Goal: Information Seeking & Learning: Learn about a topic

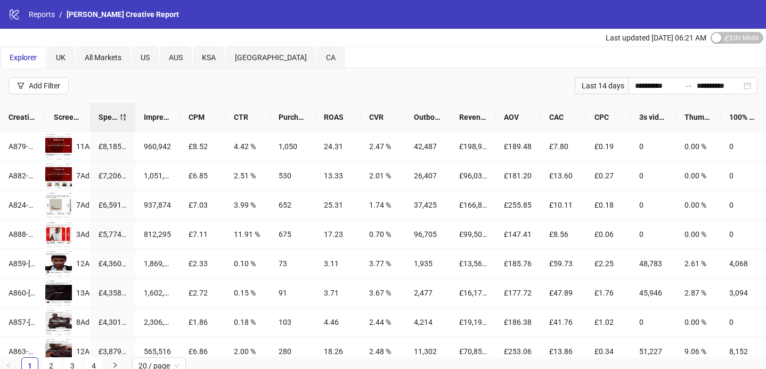
click at [599, 89] on div "Last 14 days" at bounding box center [602, 85] width 54 height 17
click at [635, 88] on input "**********" at bounding box center [657, 86] width 45 height 12
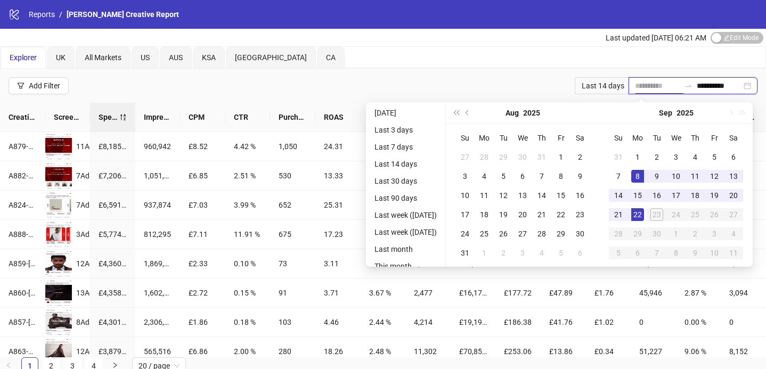
type input "**********"
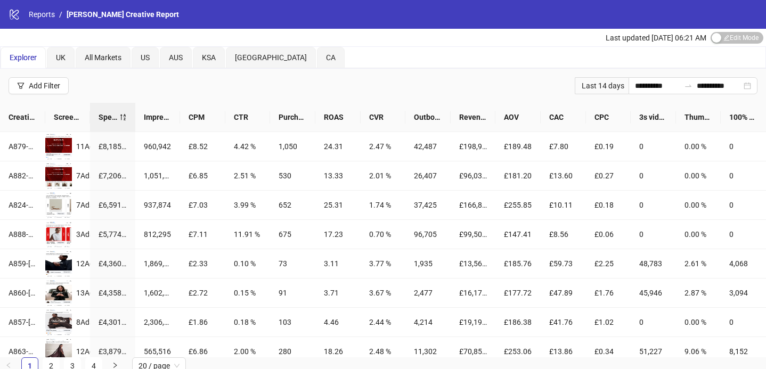
click at [569, 45] on div "Last updated [DATE] 06:21 AM Edit Mode Edit Mode" at bounding box center [383, 38] width 766 height 18
click at [88, 56] on span "All Markets" at bounding box center [103, 57] width 37 height 9
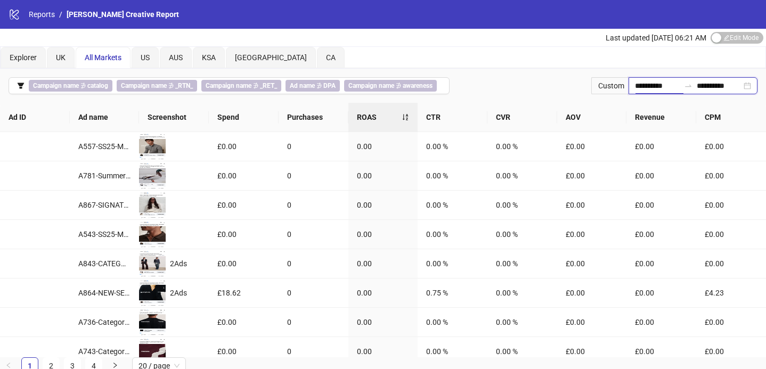
click at [657, 84] on input "**********" at bounding box center [657, 86] width 45 height 12
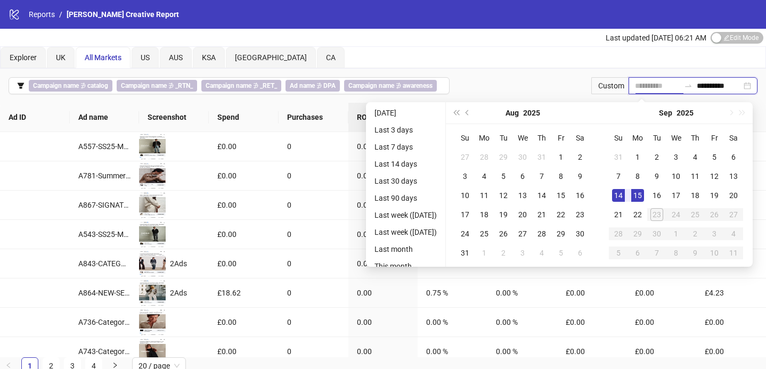
type input "**********"
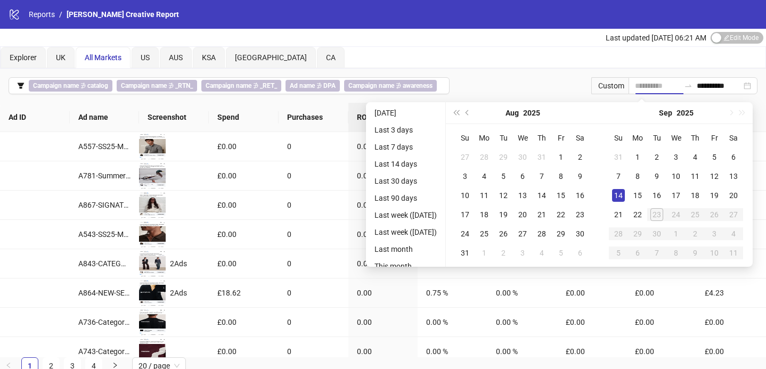
click at [622, 192] on div "14" at bounding box center [618, 195] width 13 height 13
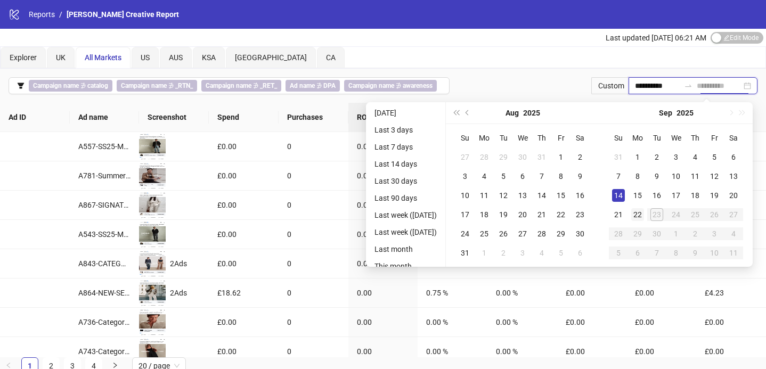
type input "**********"
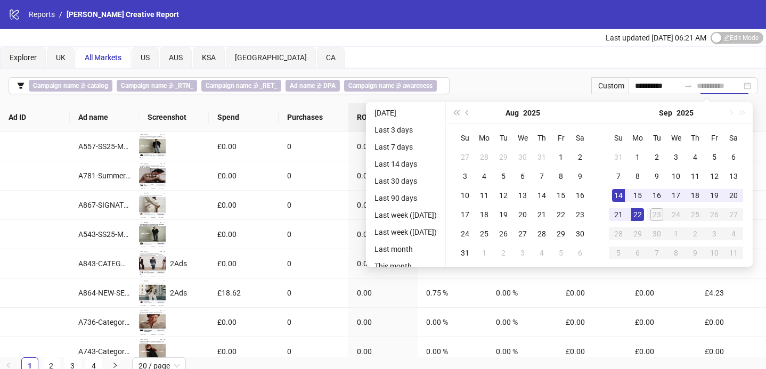
click at [643, 218] on div "22" at bounding box center [637, 214] width 13 height 13
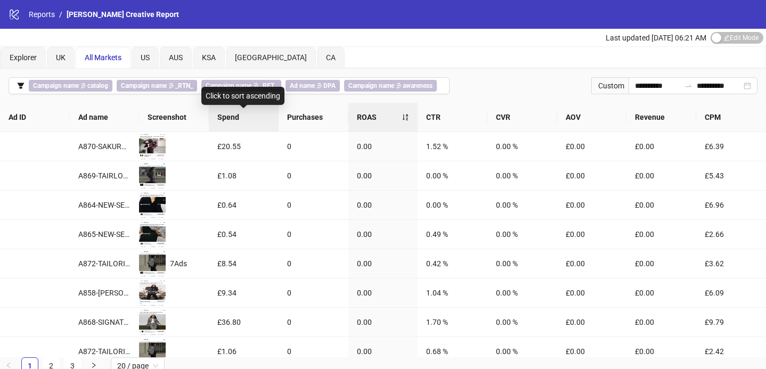
click at [242, 117] on span "Spend" at bounding box center [243, 117] width 53 height 12
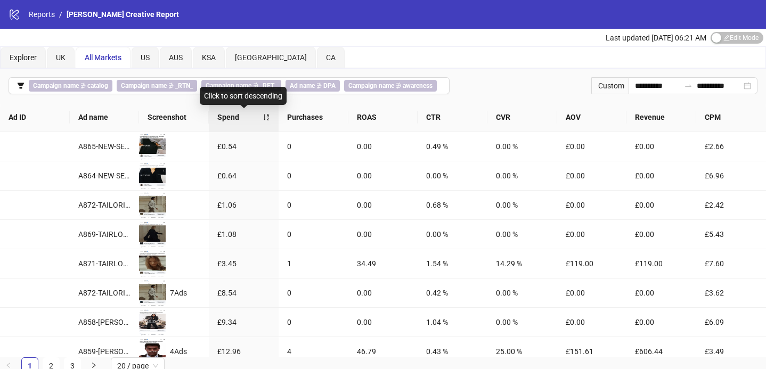
click at [242, 117] on span "Spend" at bounding box center [239, 117] width 45 height 12
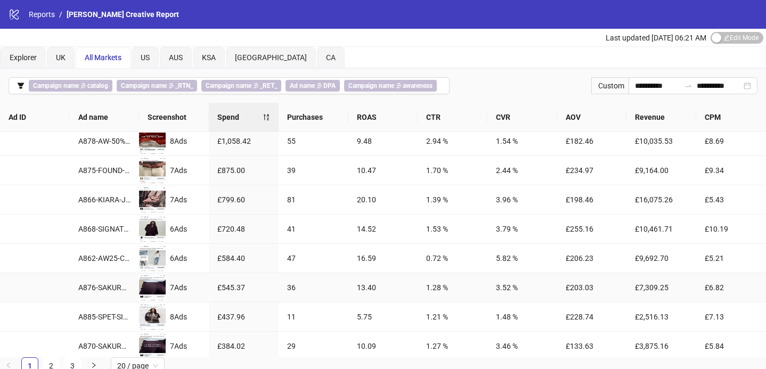
scroll to position [157, 0]
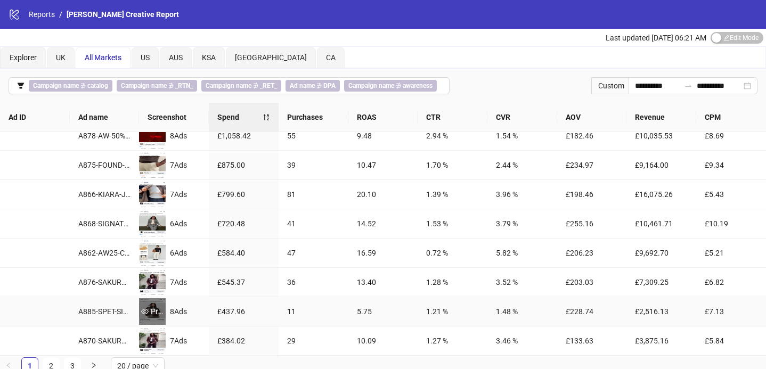
click at [153, 303] on div "Preview" at bounding box center [152, 311] width 27 height 27
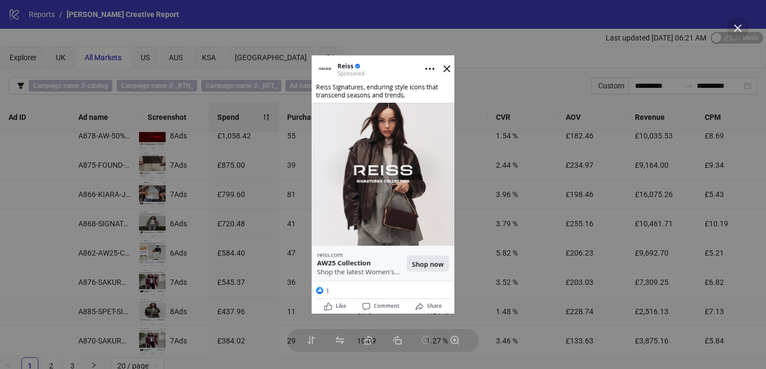
click at [76, 259] on div at bounding box center [383, 184] width 766 height 369
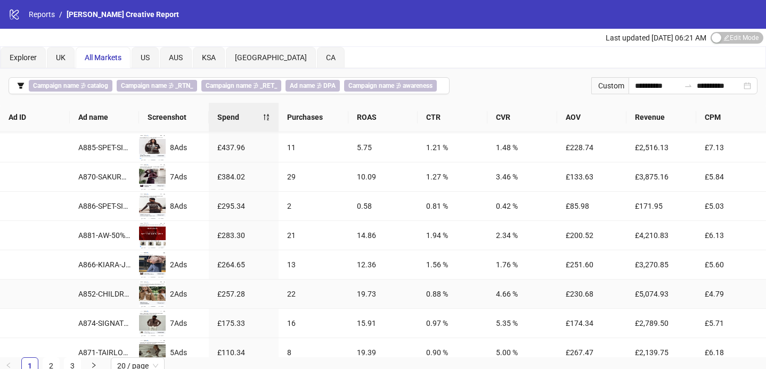
scroll to position [390, 0]
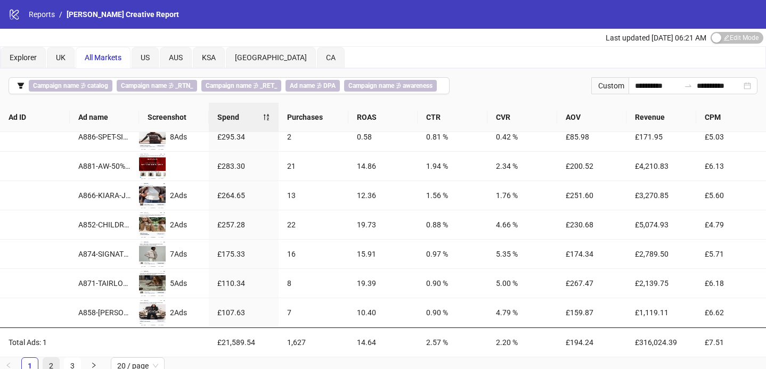
click at [54, 364] on link "2" at bounding box center [51, 366] width 16 height 16
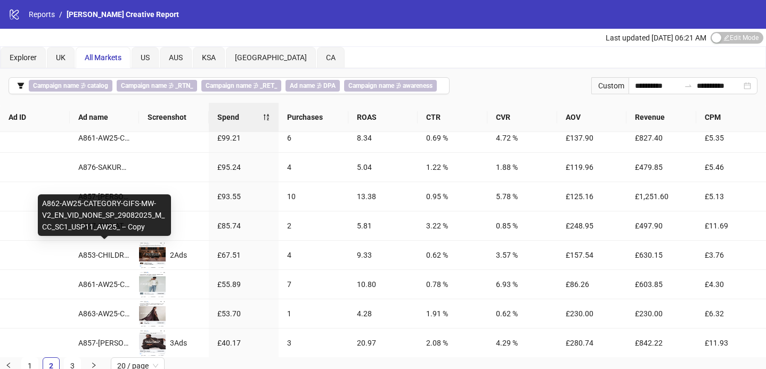
scroll to position [0, 0]
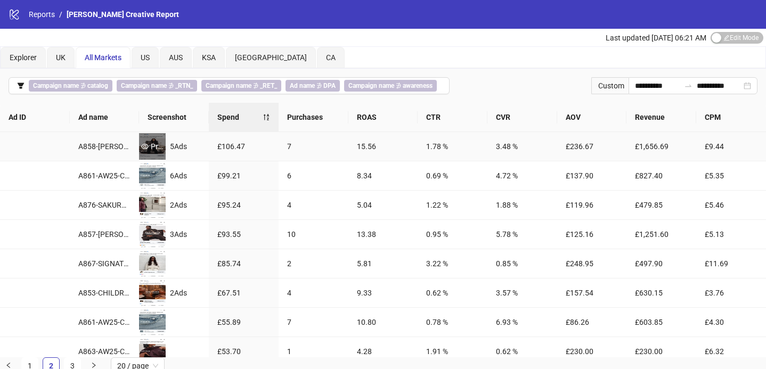
click at [149, 149] on div "Preview" at bounding box center [152, 147] width 27 height 12
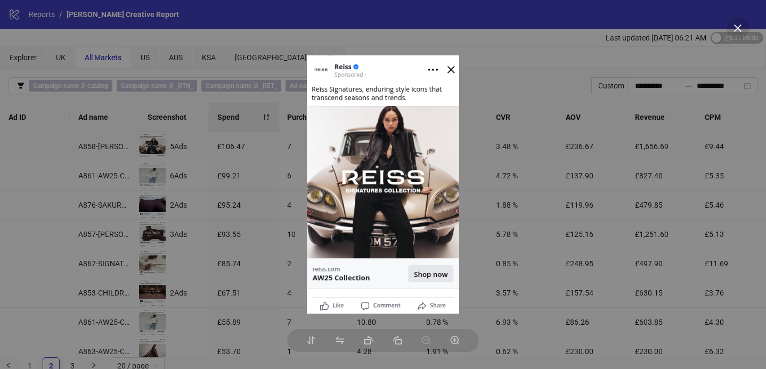
click at [190, 208] on div at bounding box center [383, 184] width 766 height 369
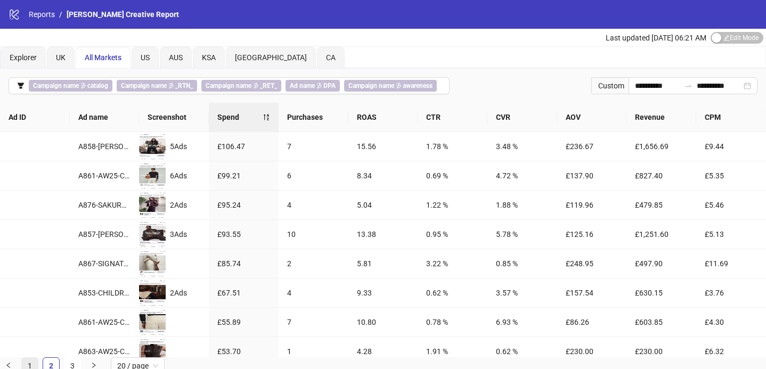
click at [32, 365] on link "1" at bounding box center [30, 366] width 16 height 16
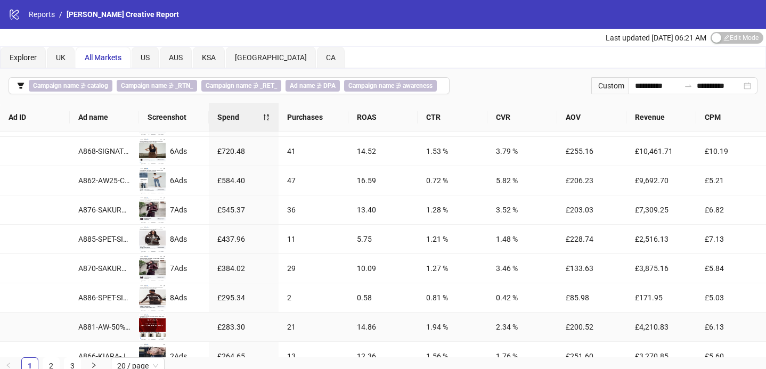
scroll to position [233, 0]
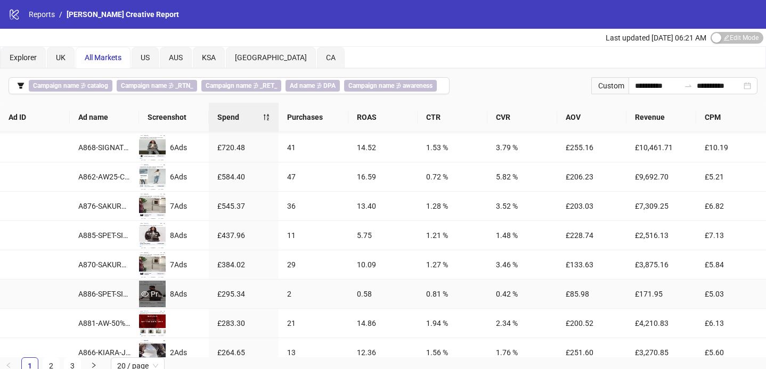
click at [148, 299] on div "Preview" at bounding box center [152, 294] width 27 height 12
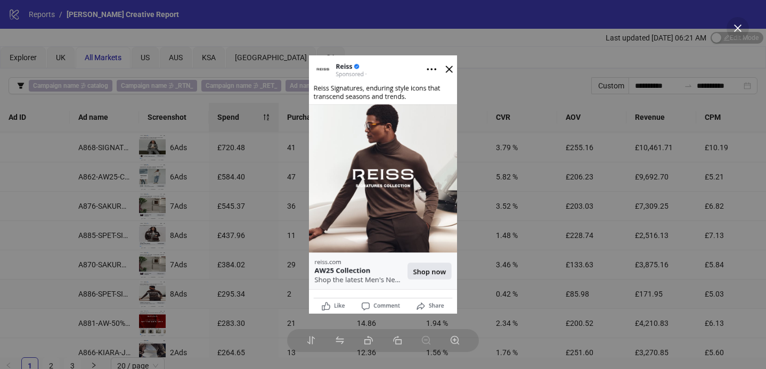
click at [230, 237] on div at bounding box center [383, 184] width 766 height 369
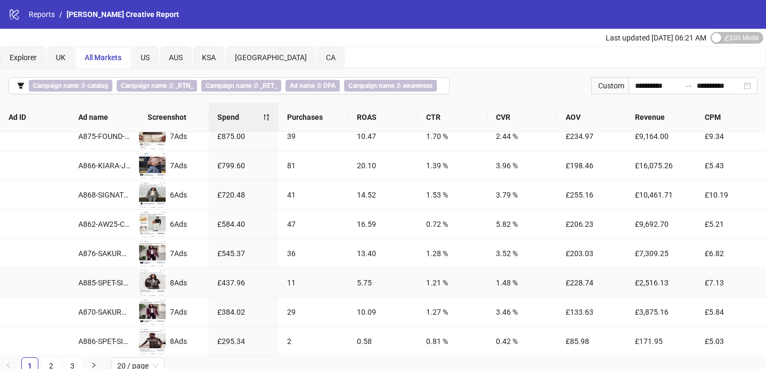
scroll to position [190, 0]
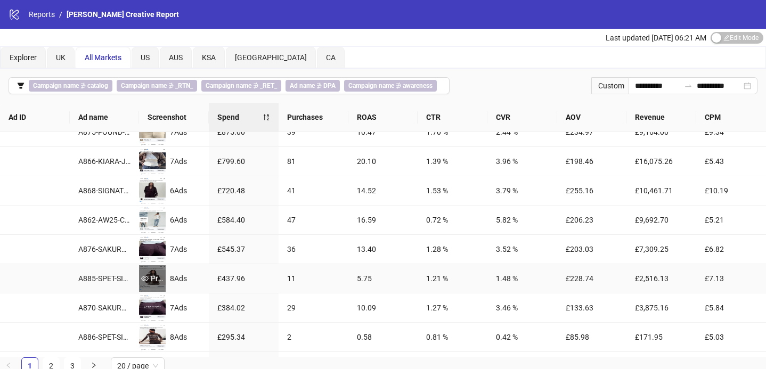
click at [159, 278] on div "Preview" at bounding box center [152, 279] width 27 height 12
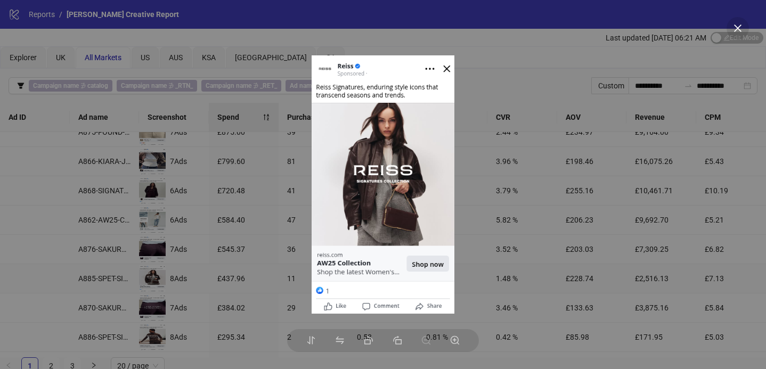
click at [134, 278] on div at bounding box center [383, 184] width 766 height 369
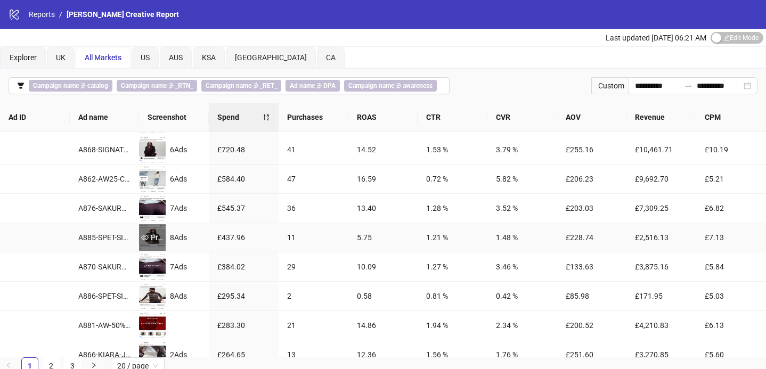
scroll to position [233, 0]
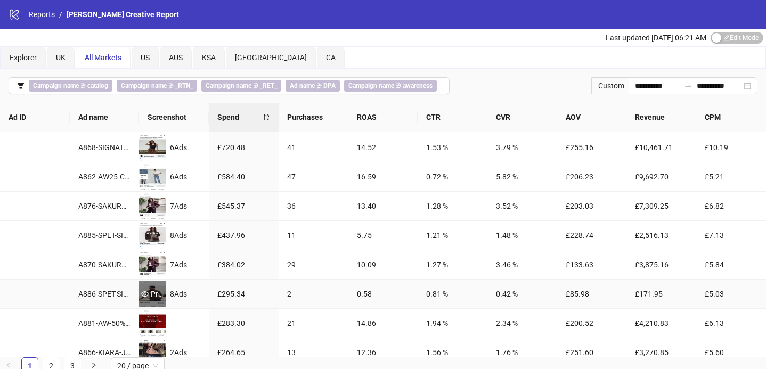
click at [151, 290] on div "Preview" at bounding box center [152, 294] width 27 height 12
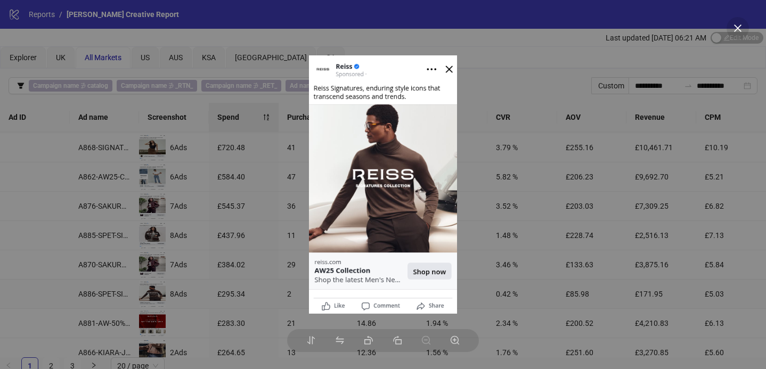
click at [205, 251] on div at bounding box center [383, 184] width 766 height 369
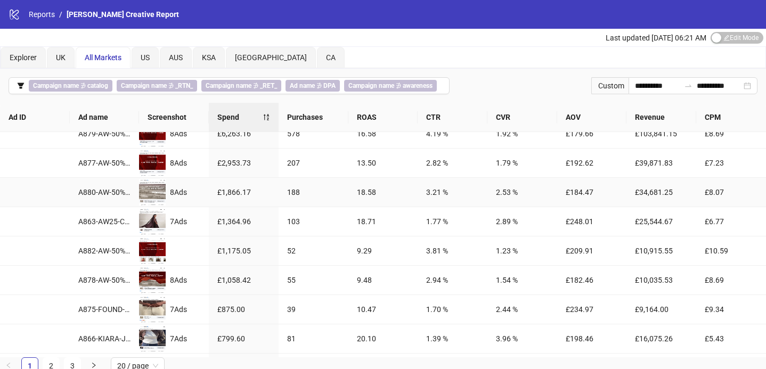
scroll to position [0, 0]
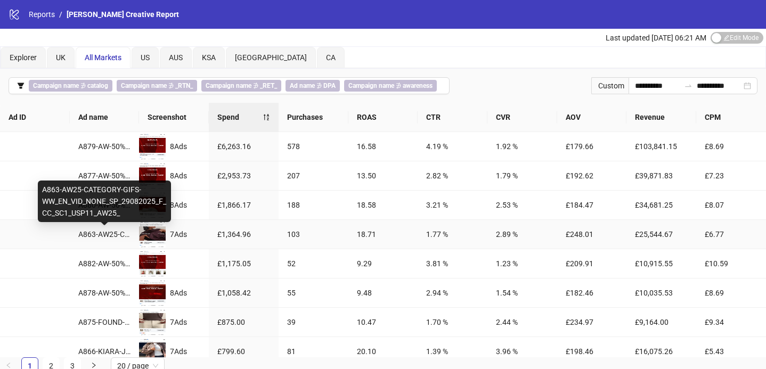
click at [119, 234] on div "A863-AW25-CATEGORY-GIFS-WW_EN_VID_NONE_SP_29082025_F_CC_SC1_USP11_AW25_" at bounding box center [104, 234] width 53 height 12
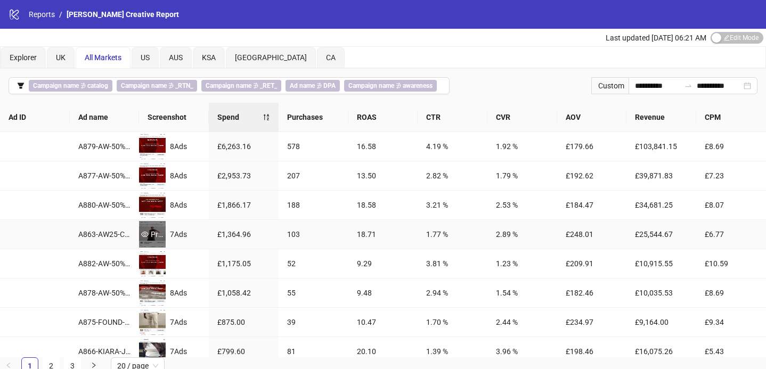
click at [149, 238] on div "Preview" at bounding box center [152, 234] width 27 height 12
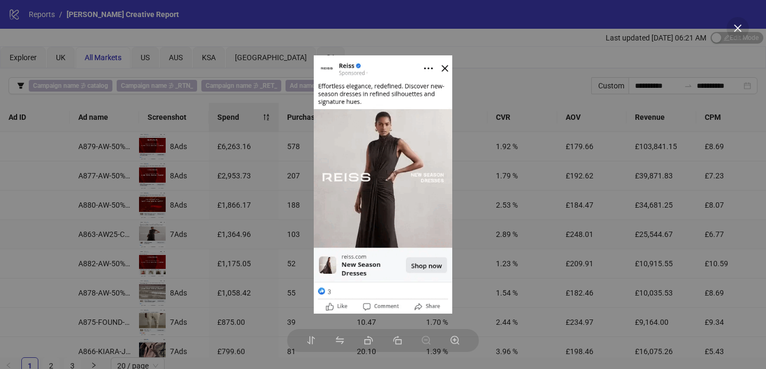
click at [111, 265] on div at bounding box center [383, 184] width 766 height 369
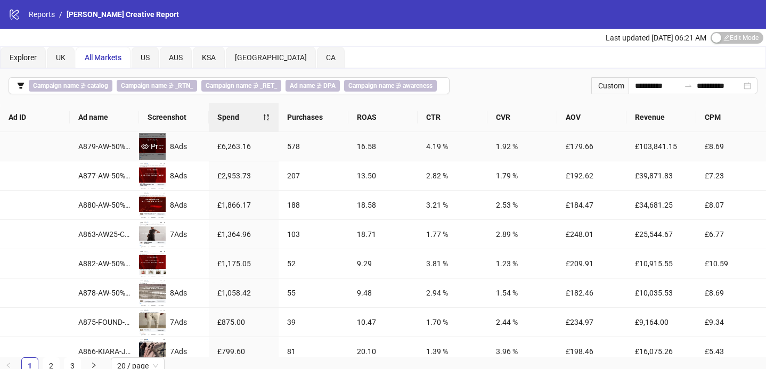
click at [143, 148] on icon "eye" at bounding box center [145, 146] width 7 height 5
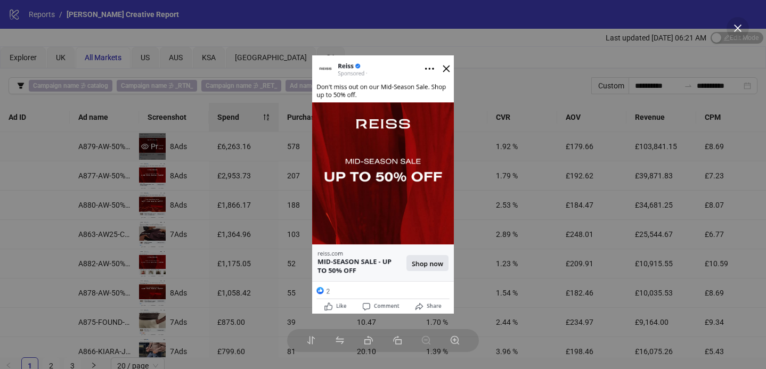
click at [143, 148] on div at bounding box center [383, 184] width 766 height 369
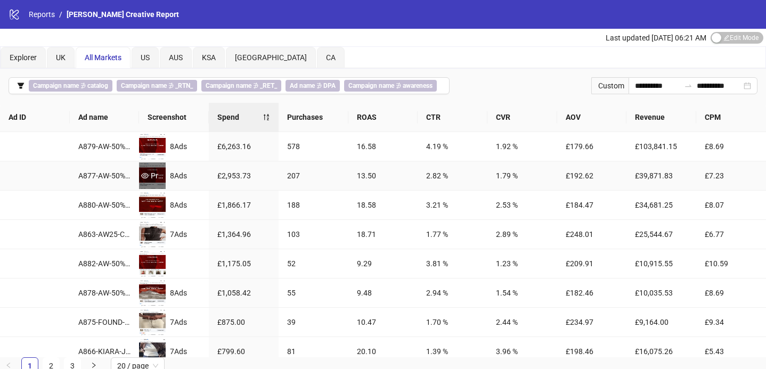
click at [151, 178] on div "Preview" at bounding box center [152, 176] width 27 height 12
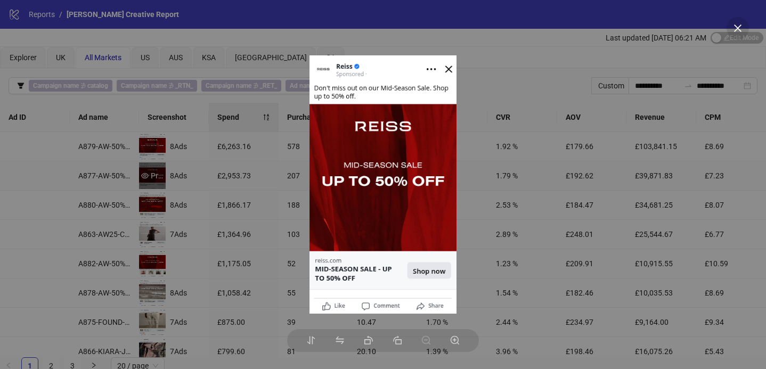
click at [151, 178] on div at bounding box center [383, 184] width 766 height 369
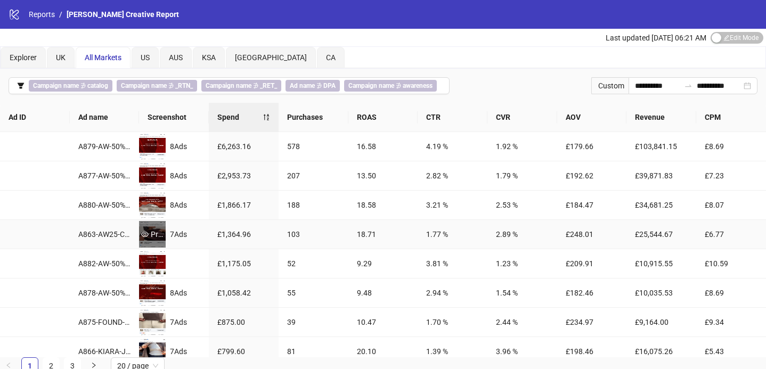
click at [153, 233] on div "Preview" at bounding box center [152, 234] width 27 height 12
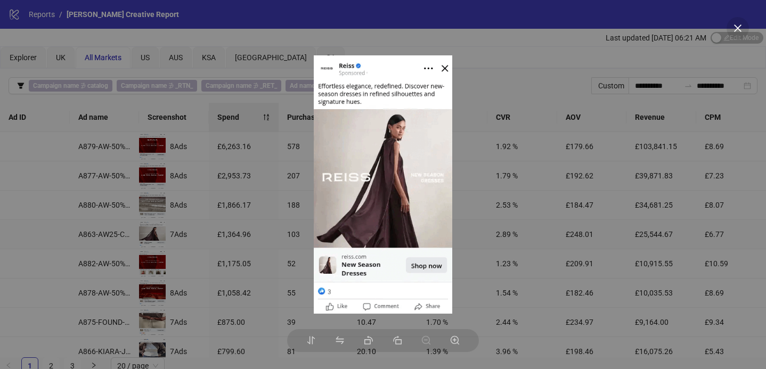
click at [255, 150] on div at bounding box center [383, 184] width 766 height 369
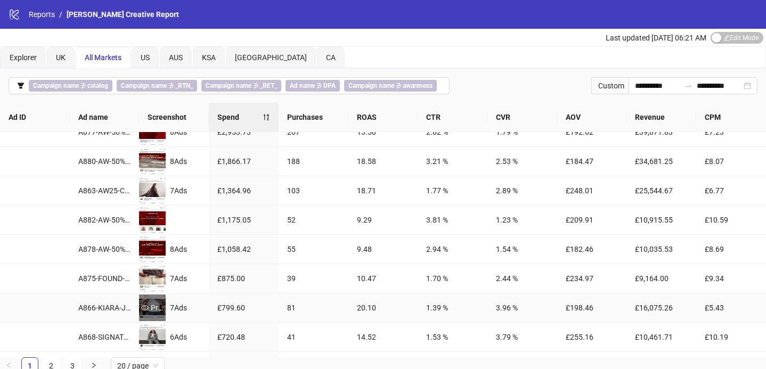
scroll to position [47, 0]
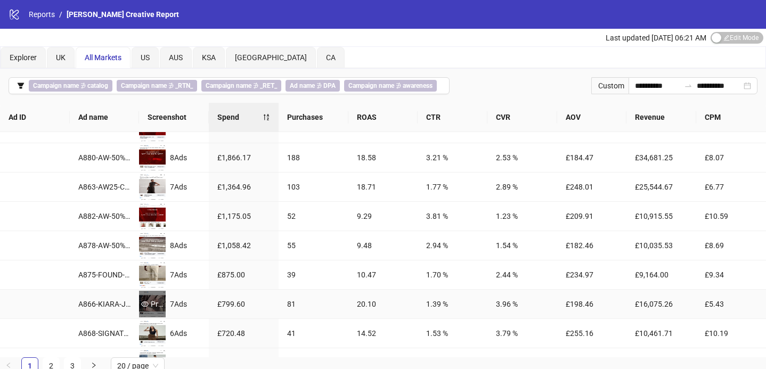
click at [151, 303] on div "Preview" at bounding box center [152, 304] width 27 height 12
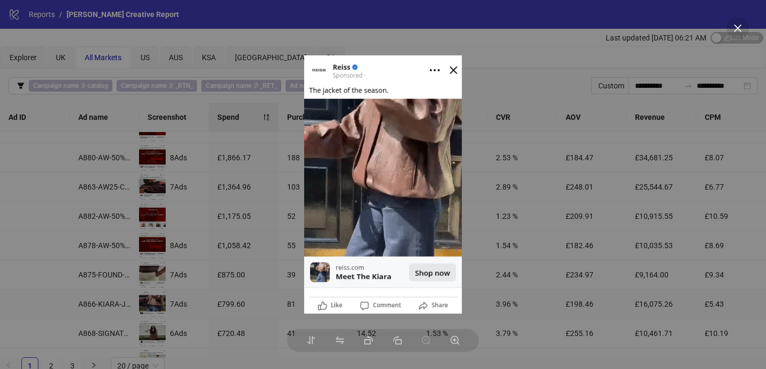
click at [266, 248] on div at bounding box center [383, 184] width 766 height 369
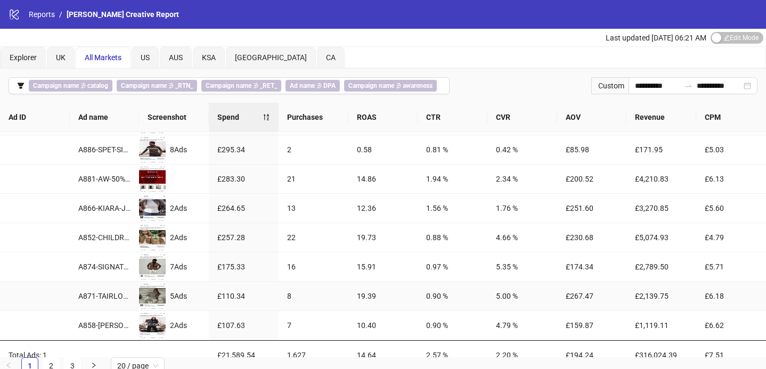
scroll to position [390, 0]
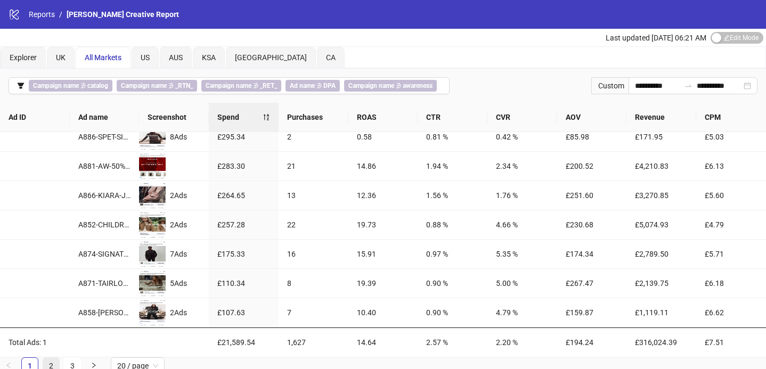
click at [47, 363] on link "2" at bounding box center [51, 366] width 16 height 16
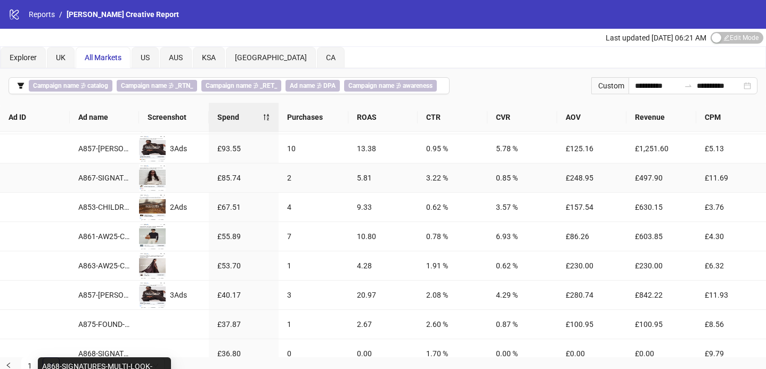
scroll to position [0, 0]
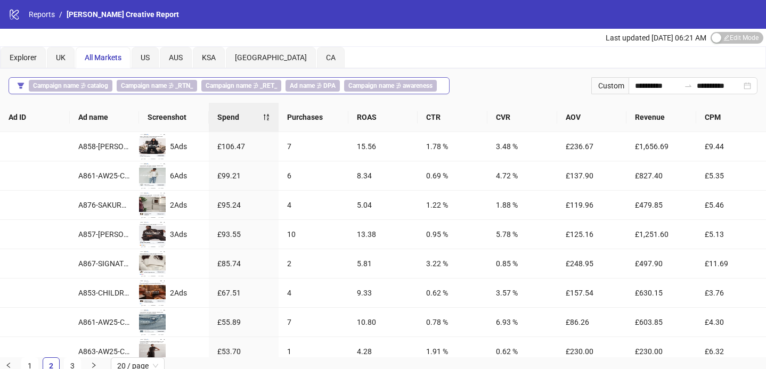
click at [18, 84] on icon "filter" at bounding box center [20, 85] width 7 height 7
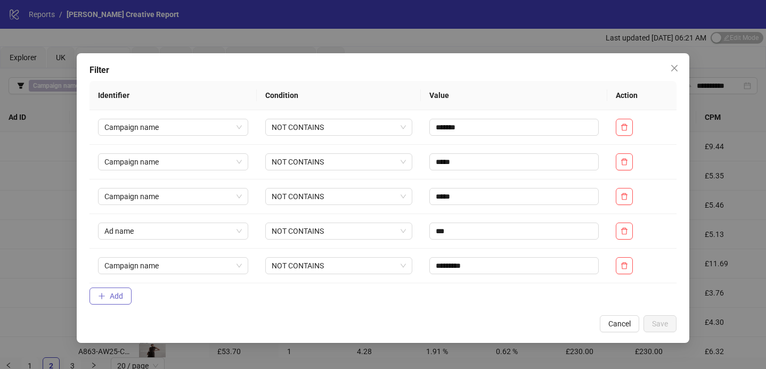
click at [109, 298] on button "Add" at bounding box center [110, 296] width 42 height 17
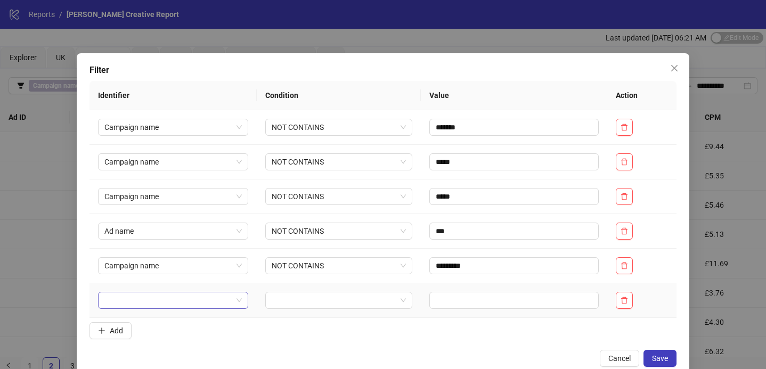
click at [156, 306] on input "search" at bounding box center [168, 300] width 128 height 16
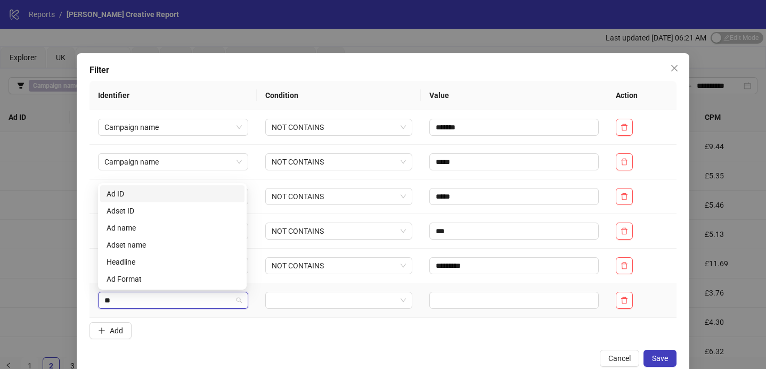
type input "**"
click at [128, 263] on div "Ad name" at bounding box center [173, 262] width 132 height 12
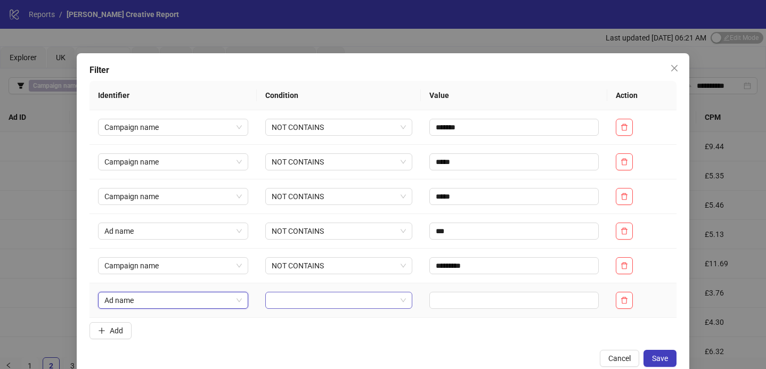
click at [269, 299] on div at bounding box center [338, 300] width 146 height 17
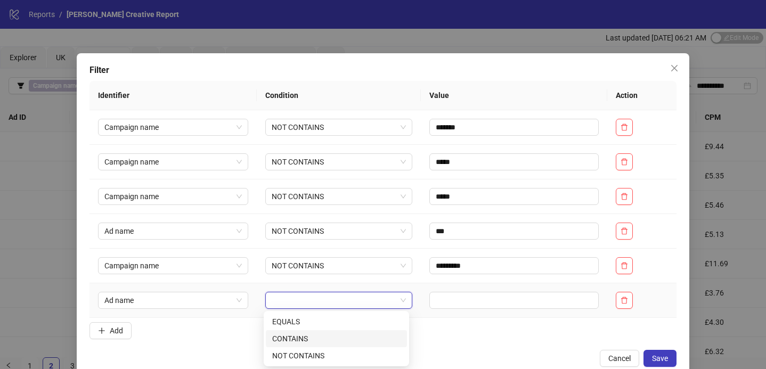
click at [293, 339] on div "CONTAINS" at bounding box center [336, 339] width 128 height 12
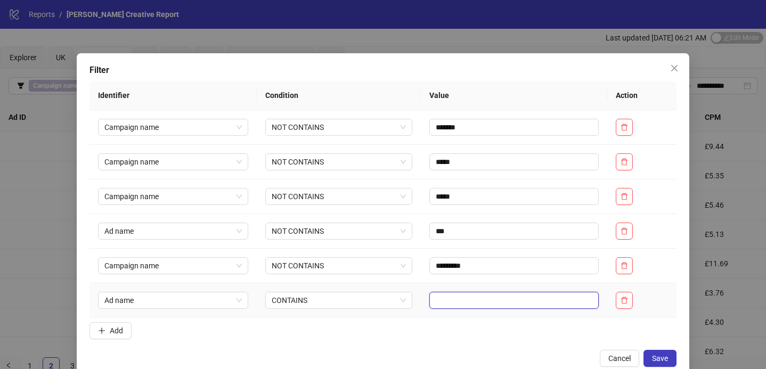
click at [481, 300] on input "text" at bounding box center [513, 300] width 169 height 17
type input "*********"
click at [652, 355] on span "Save" at bounding box center [660, 358] width 16 height 9
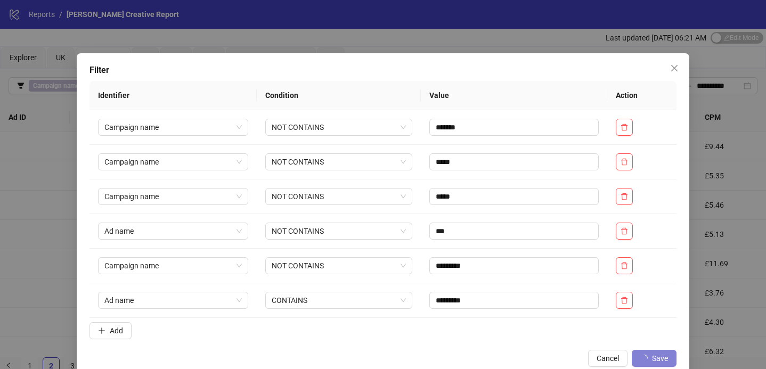
click at [724, 287] on div "Filter Identifier Condition Value Action Campaign name NOT CONTAINS ******* Cam…" at bounding box center [383, 184] width 766 height 369
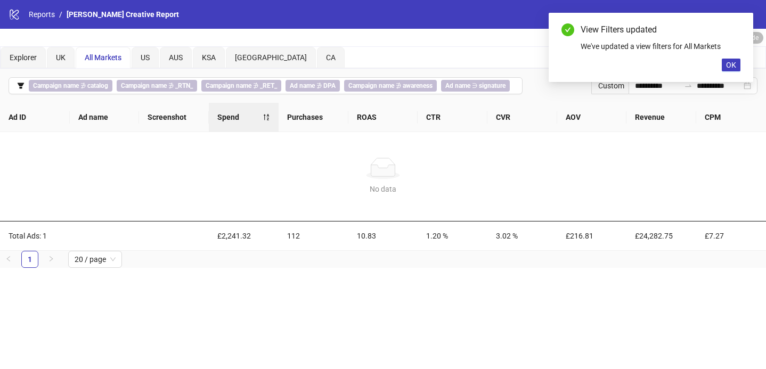
click at [112, 295] on div "**********" at bounding box center [383, 184] width 766 height 369
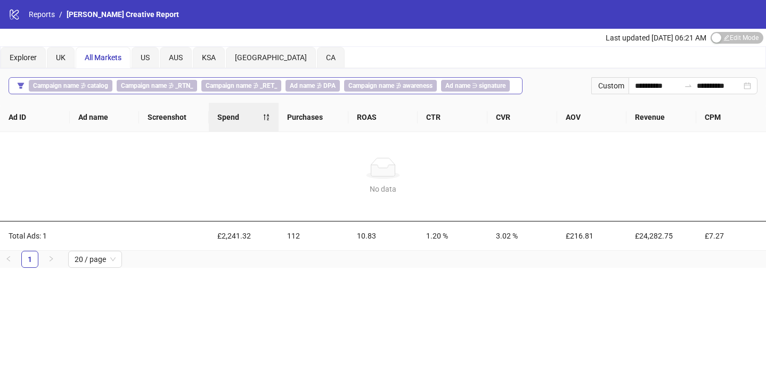
click at [502, 88] on b "signature" at bounding box center [492, 85] width 27 height 7
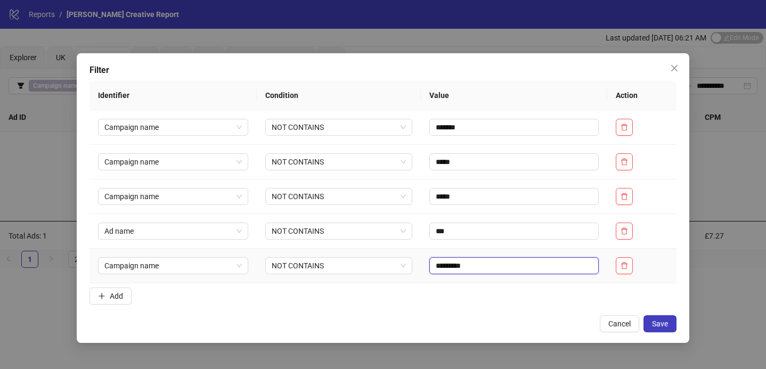
click at [488, 272] on input "*********" at bounding box center [513, 265] width 169 height 17
click at [677, 71] on icon "close" at bounding box center [674, 68] width 9 height 9
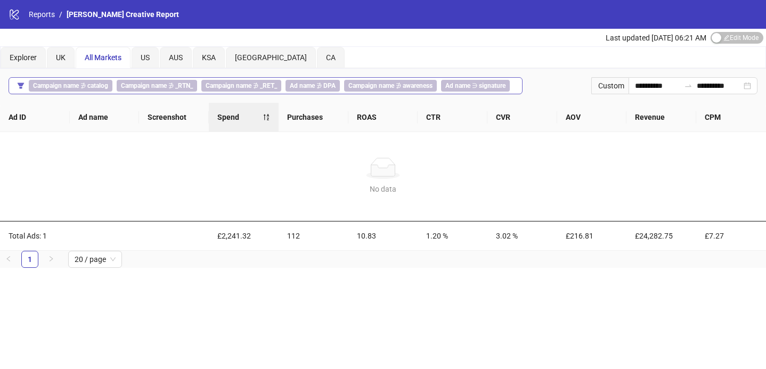
click at [484, 85] on b "signature" at bounding box center [492, 85] width 27 height 7
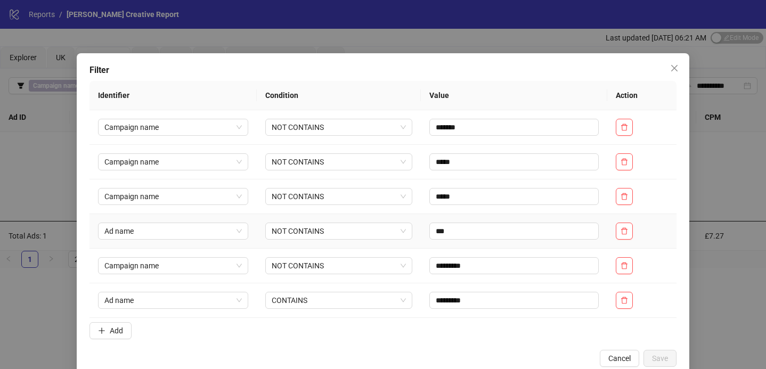
scroll to position [21, 0]
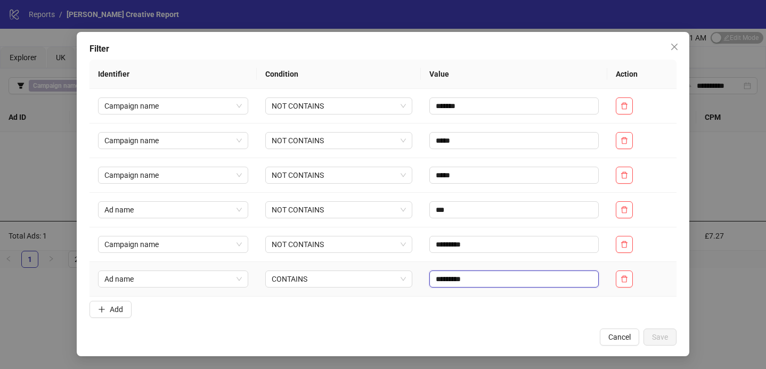
click at [467, 287] on input "*********" at bounding box center [513, 279] width 169 height 17
click at [467, 279] on input "**********" at bounding box center [513, 279] width 169 height 17
type input "**********"
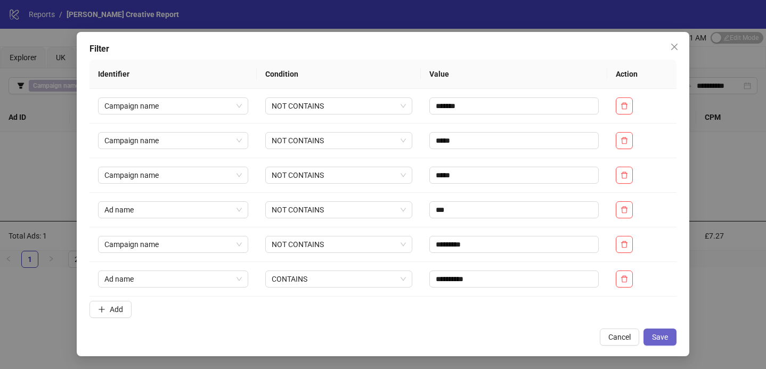
click at [658, 334] on span "Save" at bounding box center [660, 337] width 16 height 9
click at [46, 284] on div "**********" at bounding box center [383, 184] width 766 height 369
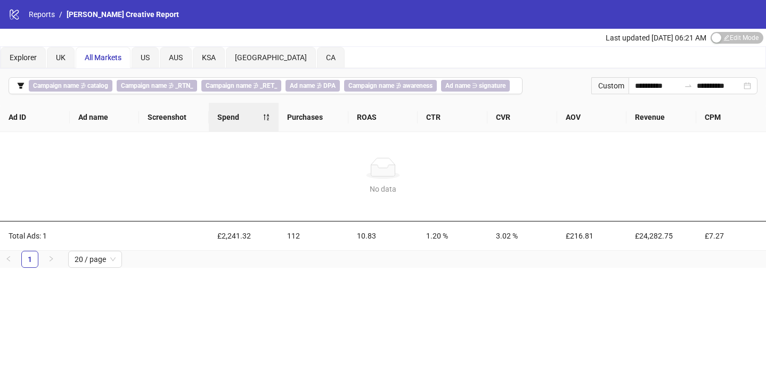
scroll to position [0, 0]
click at [463, 80] on span "Ad name ∋ signature" at bounding box center [475, 86] width 69 height 12
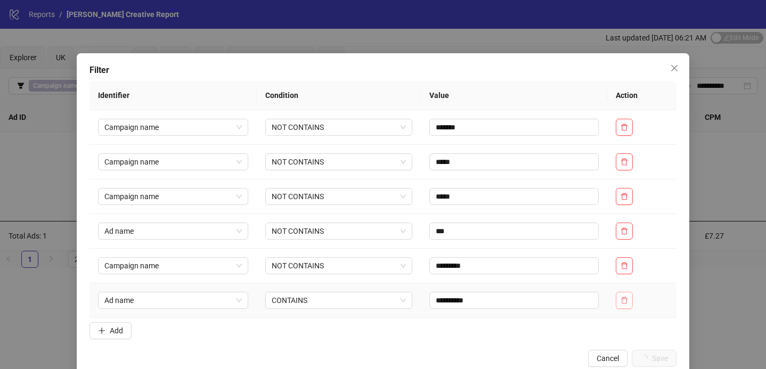
click at [632, 297] on button "button" at bounding box center [624, 300] width 17 height 17
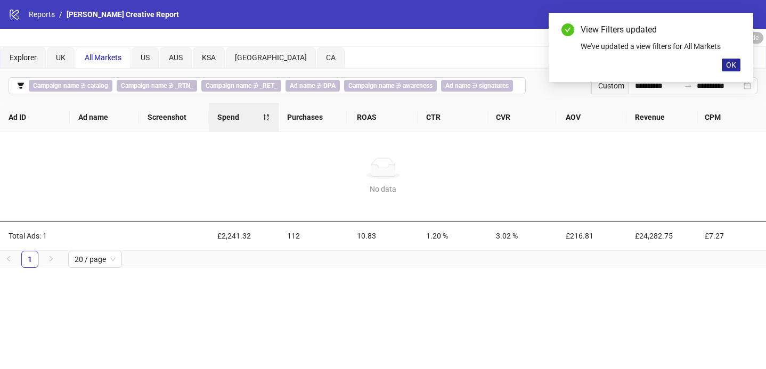
click at [732, 64] on span "OK" at bounding box center [731, 65] width 10 height 9
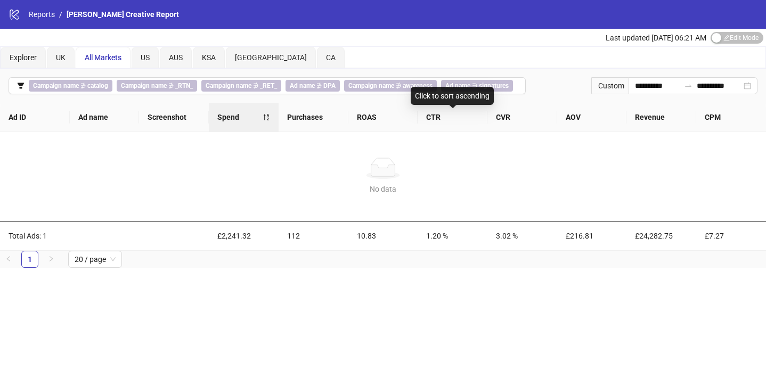
drag, startPoint x: 447, startPoint y: 109, endPoint x: 458, endPoint y: 88, distance: 23.1
click at [457, 88] on div "Click to sort ascending" at bounding box center [452, 96] width 83 height 18
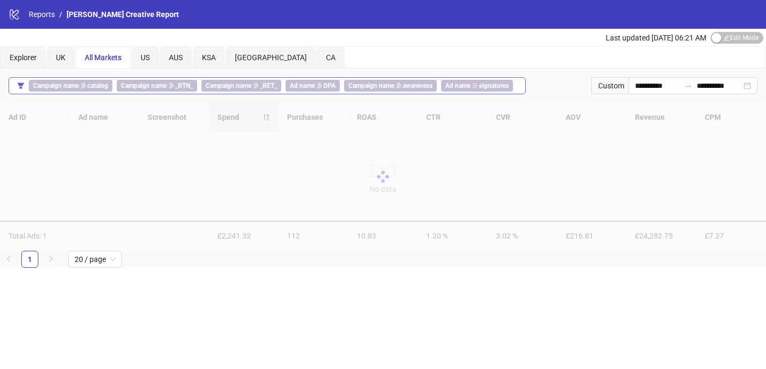
click at [465, 85] on b "Ad name" at bounding box center [457, 85] width 25 height 7
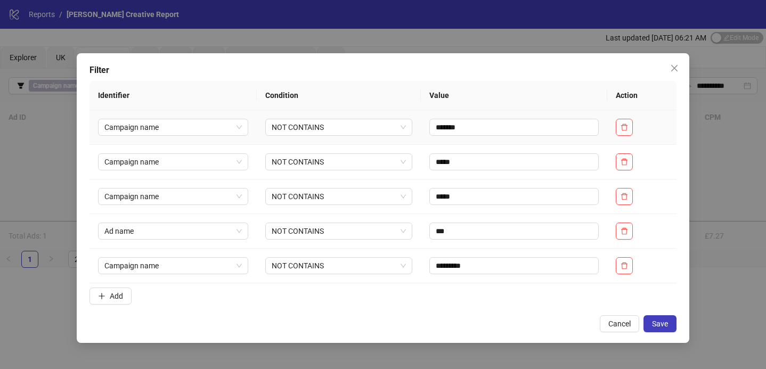
click at [257, 114] on td "NOT CONTAINS" at bounding box center [339, 127] width 164 height 35
click at [625, 326] on span "Cancel" at bounding box center [619, 324] width 22 height 9
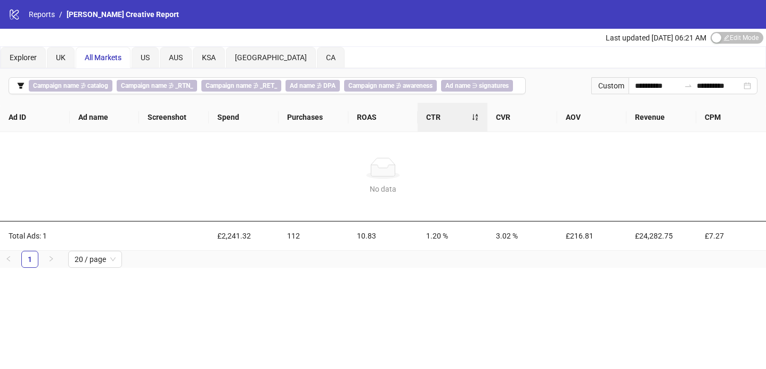
click at [93, 58] on span "All Markets" at bounding box center [103, 57] width 37 height 9
click at [482, 83] on b "signatures" at bounding box center [494, 85] width 30 height 7
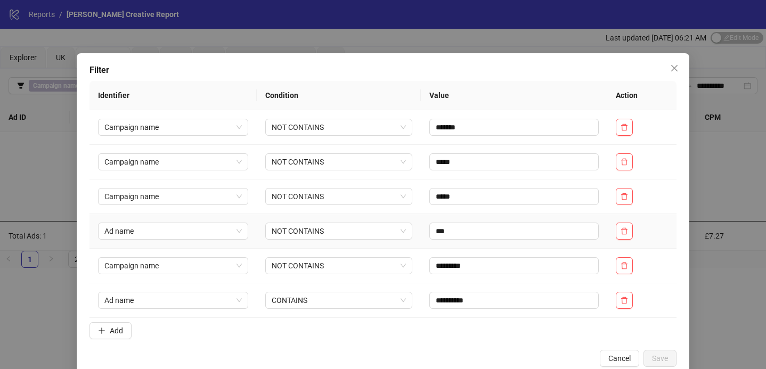
scroll to position [21, 0]
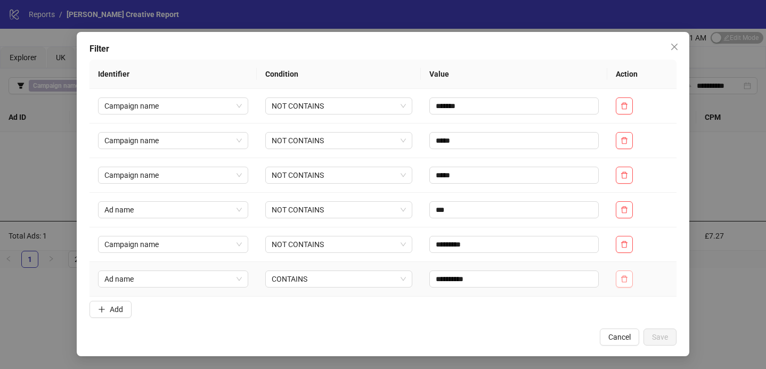
click at [625, 281] on icon "delete" at bounding box center [623, 278] width 7 height 7
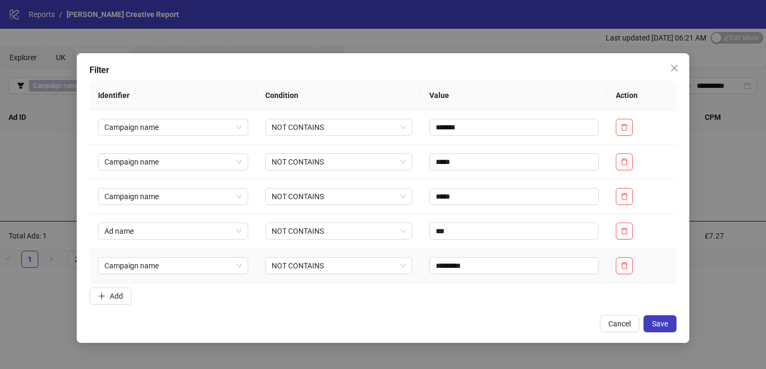
scroll to position [0, 0]
click at [651, 324] on button "Save" at bounding box center [659, 323] width 33 height 17
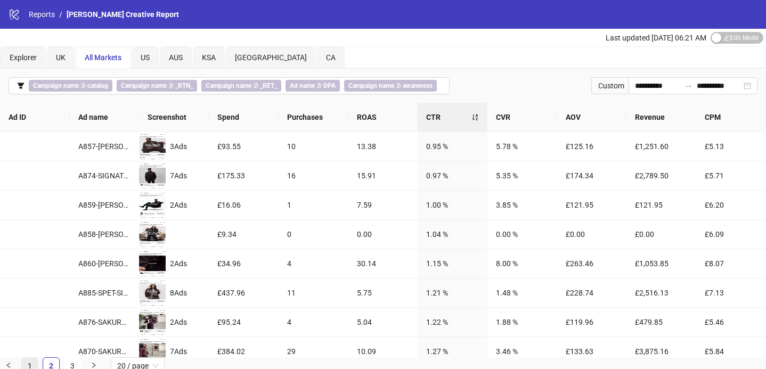
click at [29, 363] on link "1" at bounding box center [30, 366] width 16 height 16
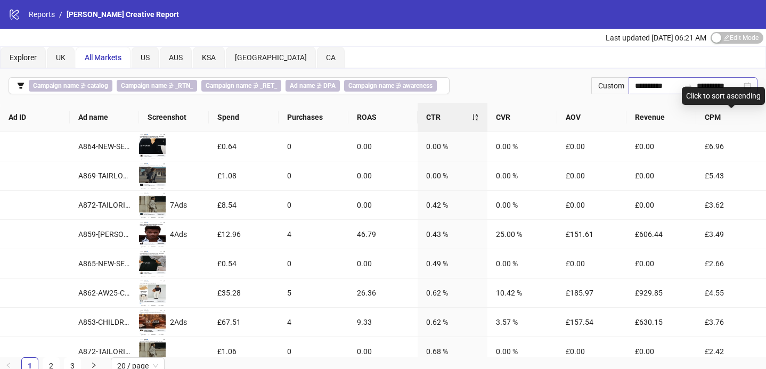
click at [680, 85] on div at bounding box center [688, 85] width 17 height 9
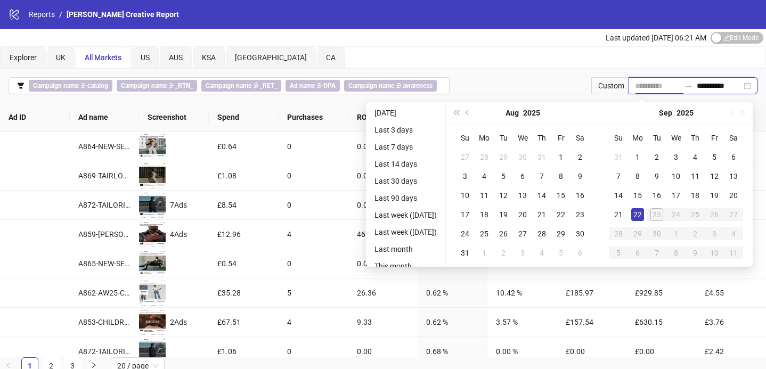
type input "**********"
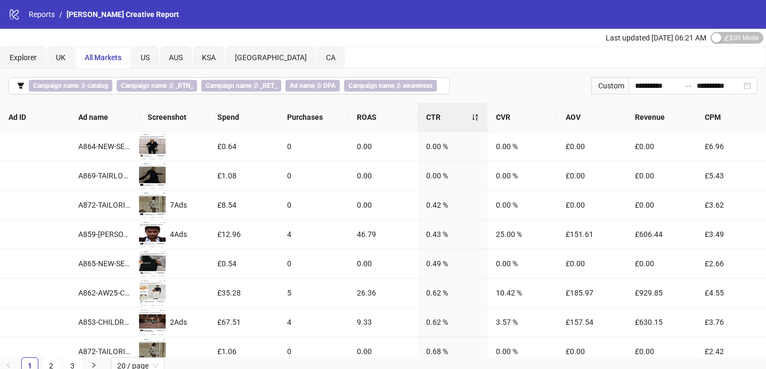
click at [537, 79] on div "**********" at bounding box center [383, 86] width 766 height 34
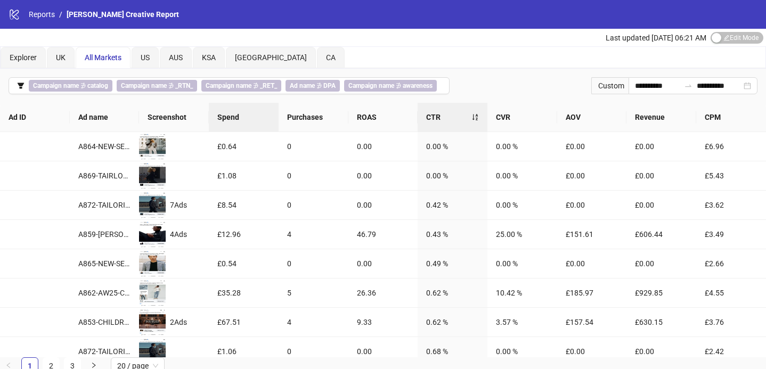
click at [241, 115] on span "Spend" at bounding box center [243, 117] width 53 height 12
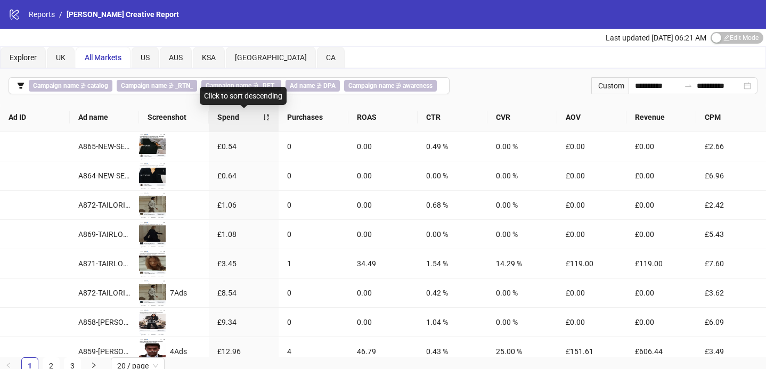
click at [227, 116] on span "Spend" at bounding box center [239, 117] width 45 height 12
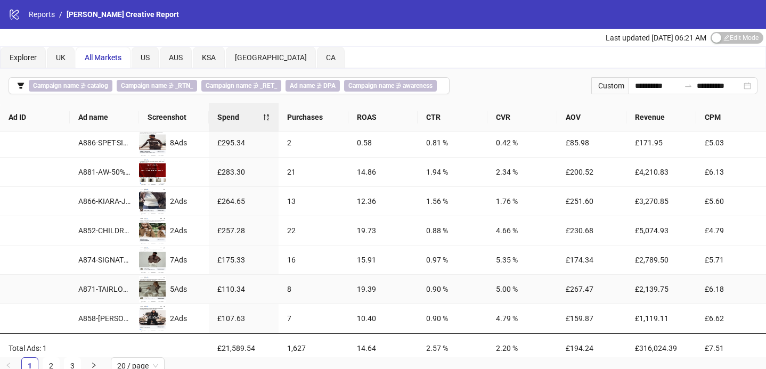
scroll to position [390, 0]
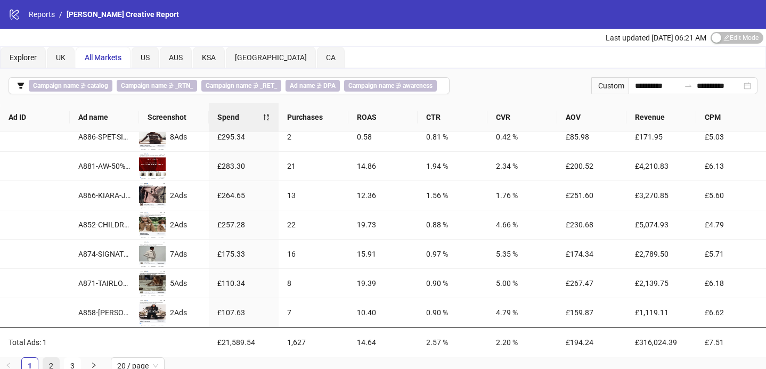
click at [52, 364] on link "2" at bounding box center [51, 366] width 16 height 16
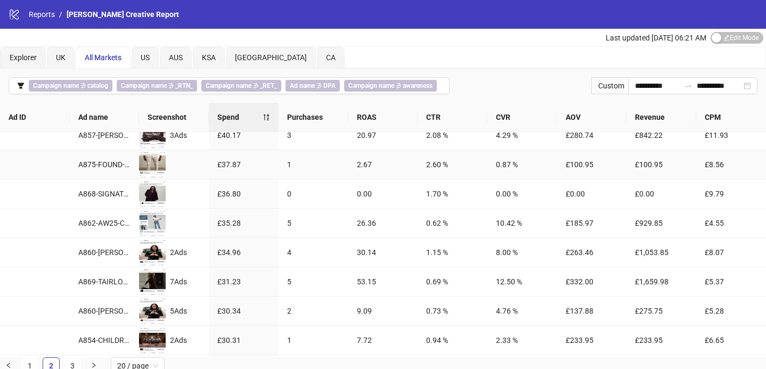
scroll to position [252, 0]
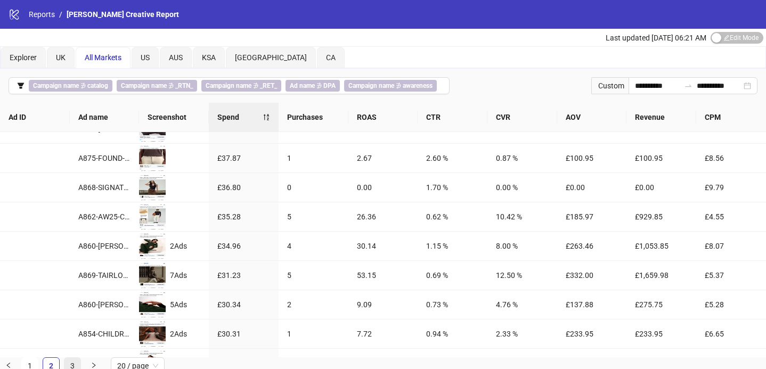
click at [73, 362] on link "3" at bounding box center [72, 366] width 16 height 16
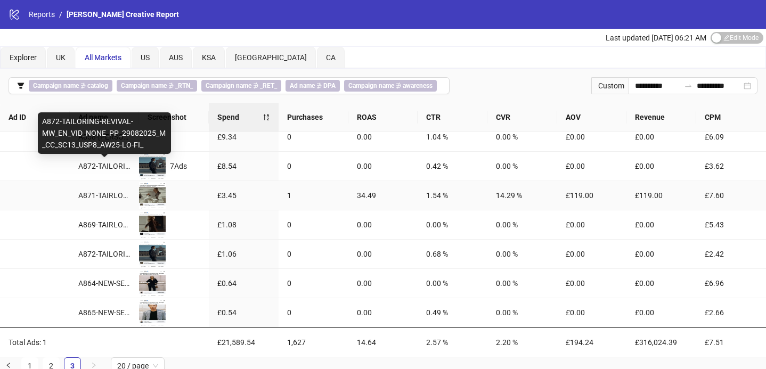
scroll to position [0, 0]
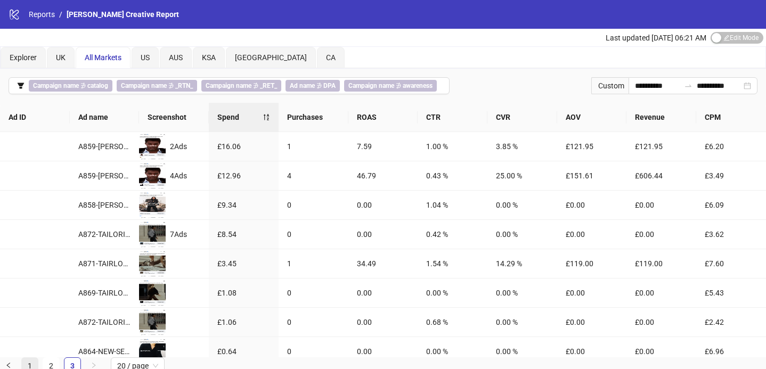
click at [26, 366] on link "1" at bounding box center [30, 366] width 16 height 16
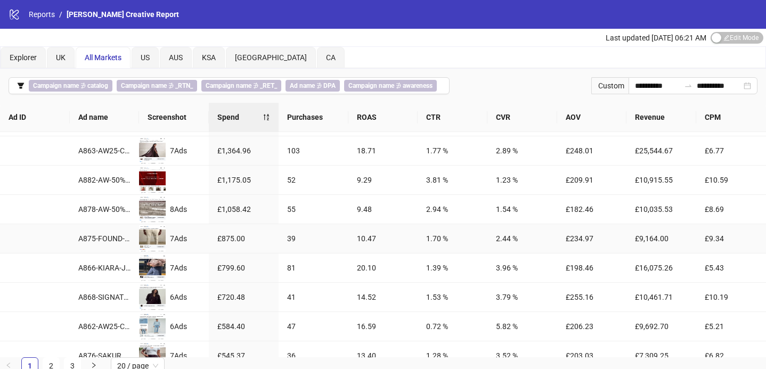
scroll to position [83, 0]
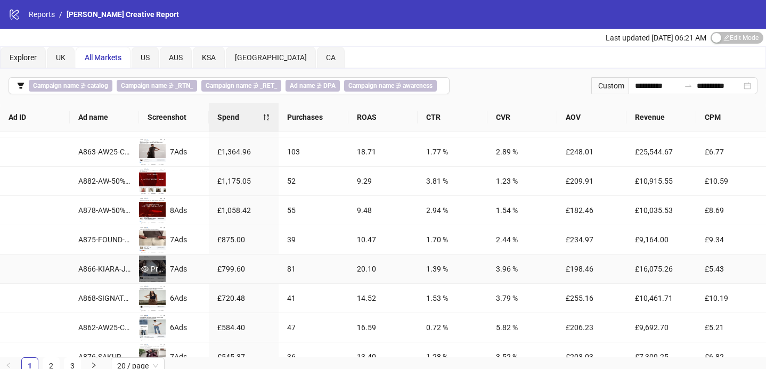
click at [150, 269] on div "Preview" at bounding box center [152, 269] width 27 height 12
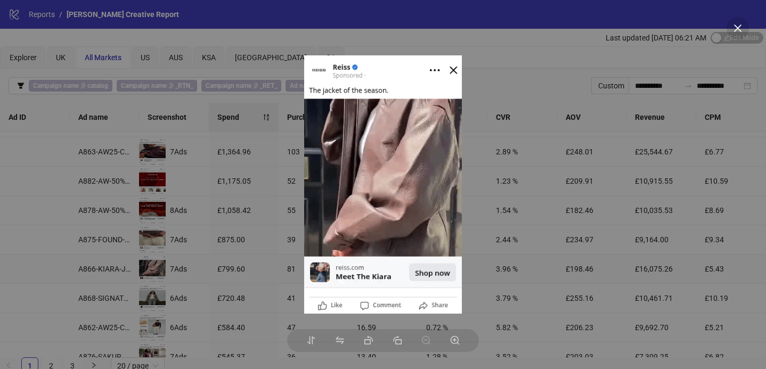
click at [454, 64] on img at bounding box center [383, 184] width 158 height 258
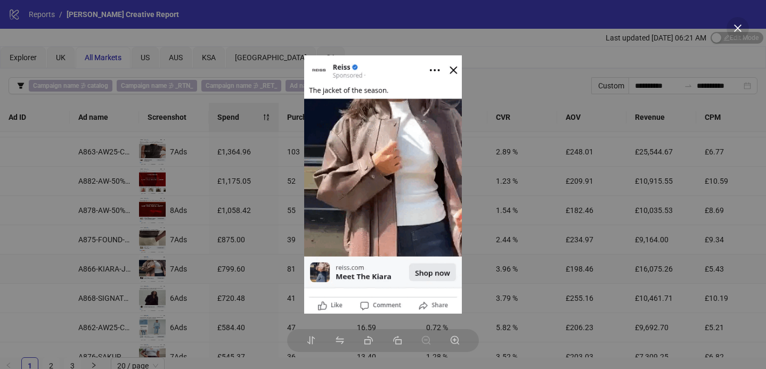
click at [456, 74] on img at bounding box center [383, 184] width 158 height 258
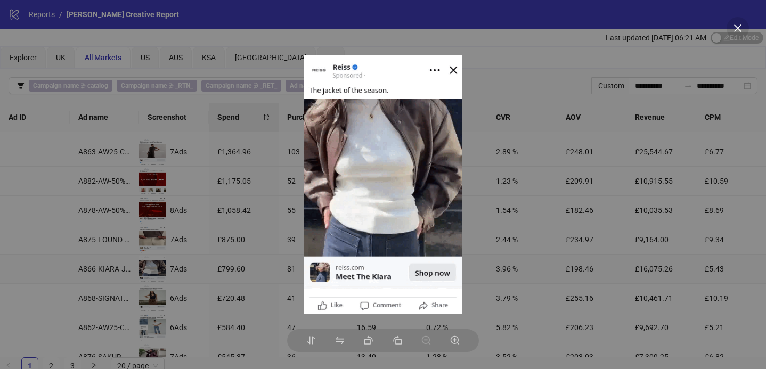
click at [476, 70] on div at bounding box center [383, 184] width 766 height 369
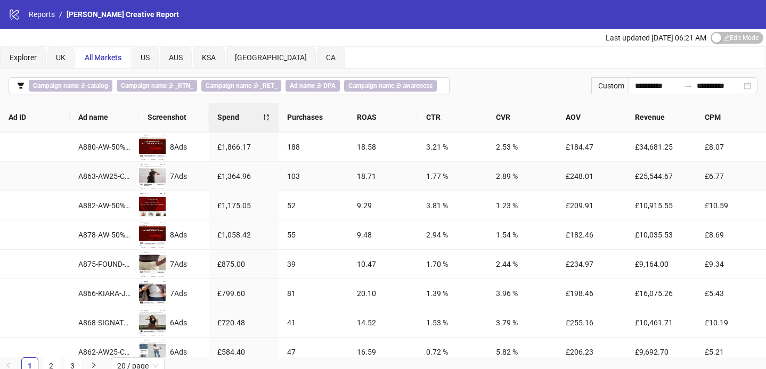
scroll to position [0, 0]
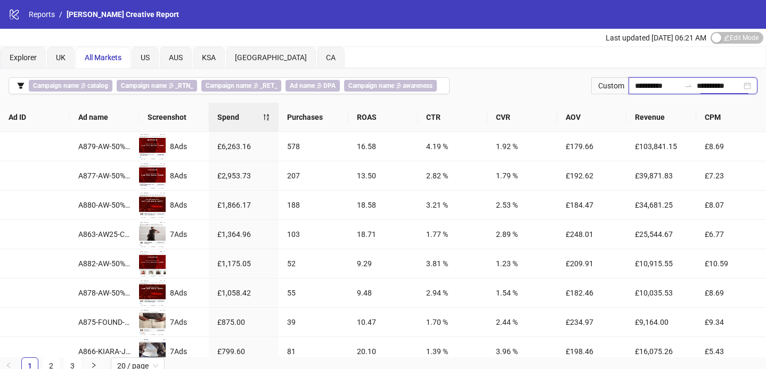
click at [701, 89] on input "**********" at bounding box center [719, 86] width 45 height 12
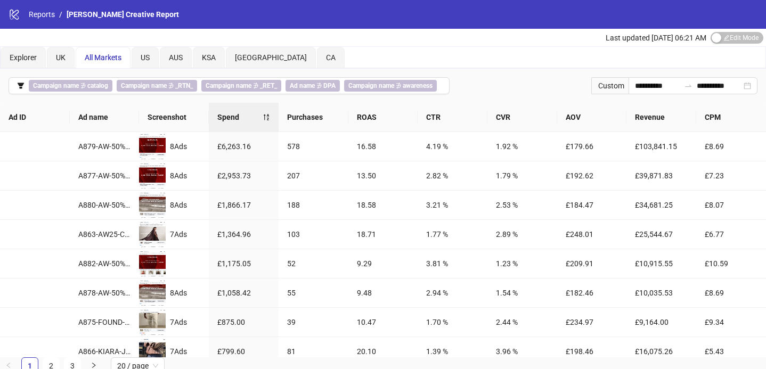
click at [562, 78] on div "**********" at bounding box center [383, 86] width 766 height 34
